Goal: Find specific page/section: Find specific page/section

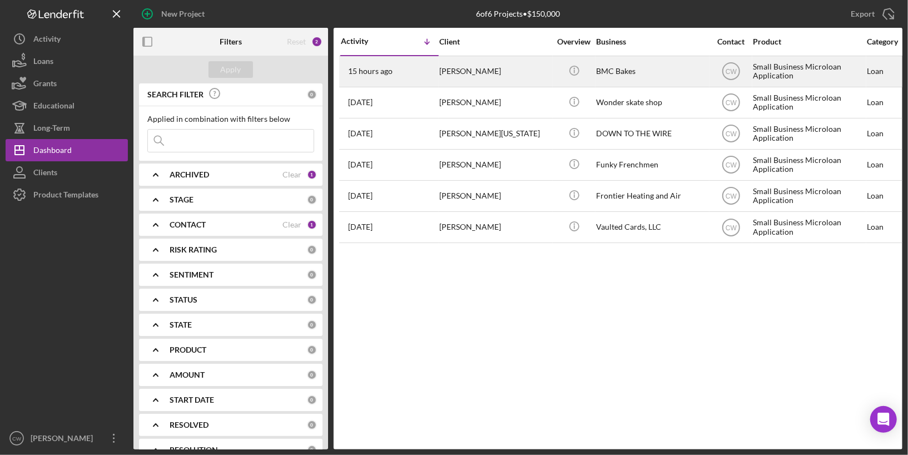
click at [461, 78] on div "[PERSON_NAME]" at bounding box center [494, 71] width 111 height 29
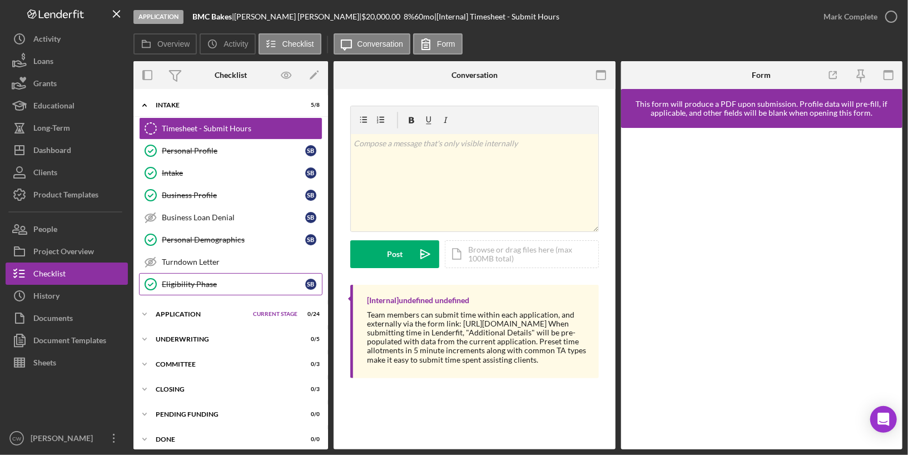
scroll to position [3, 0]
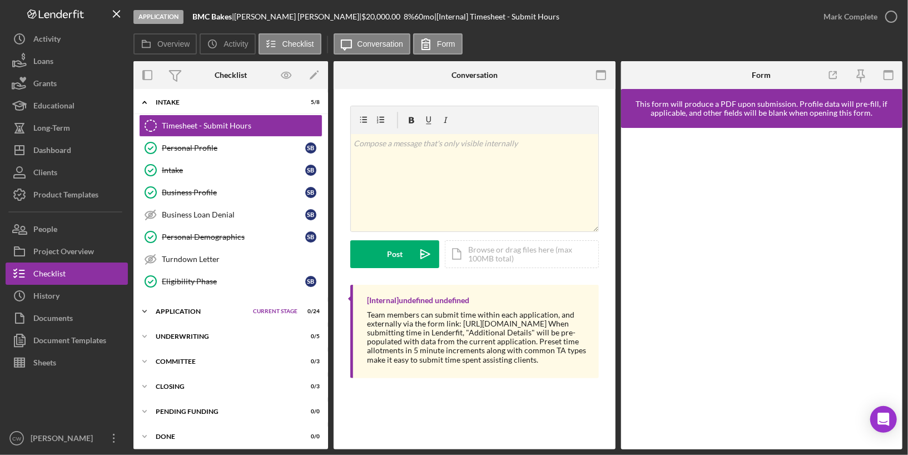
click at [154, 306] on icon "Icon/Expander" at bounding box center [144, 311] width 22 height 22
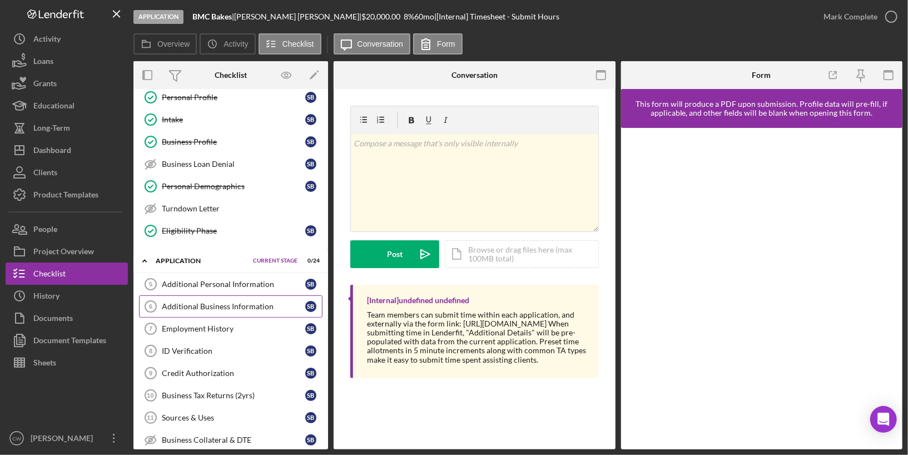
scroll to position [0, 0]
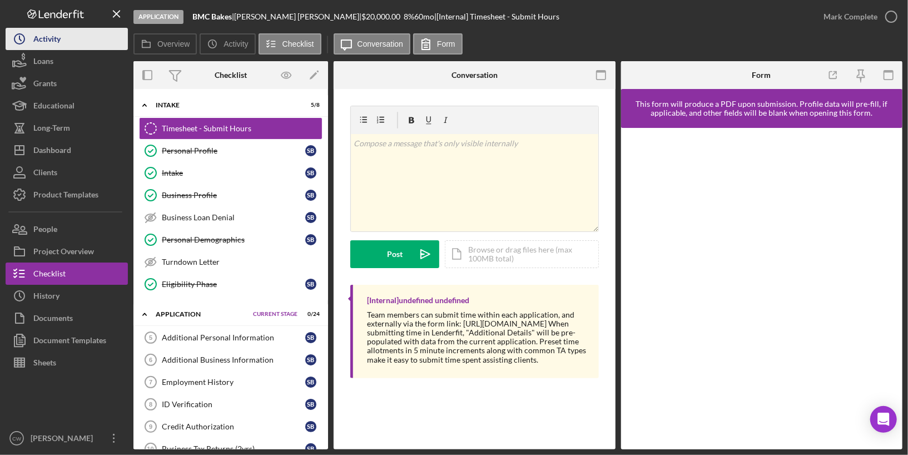
click at [44, 36] on div "Activity" at bounding box center [46, 40] width 27 height 25
